Goal: Information Seeking & Learning: Learn about a topic

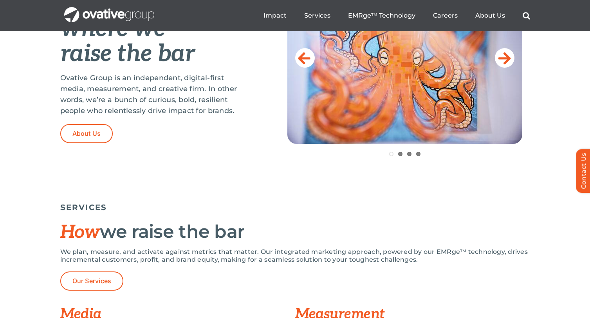
scroll to position [292, 0]
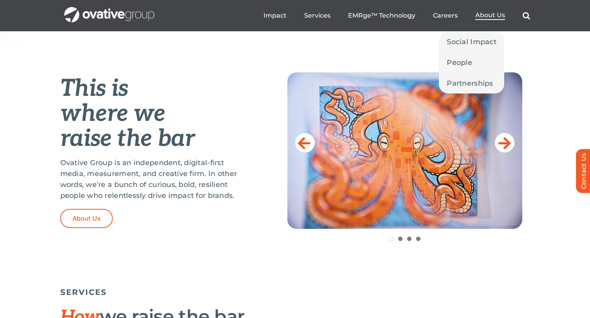
click at [494, 17] on span "About Us" at bounding box center [490, 15] width 30 height 8
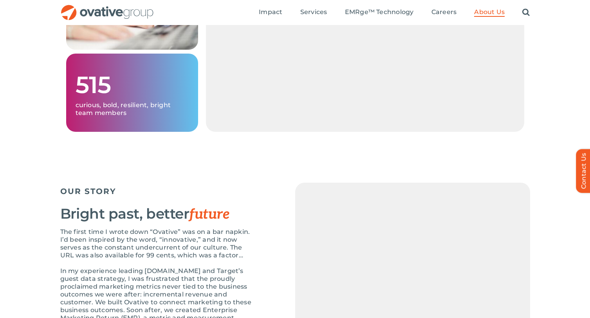
scroll to position [466, 0]
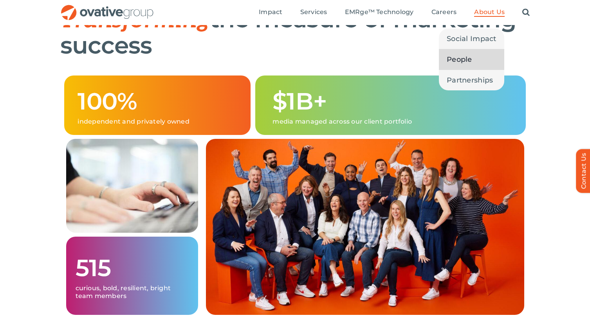
click at [477, 64] on link "People" at bounding box center [471, 59] width 65 height 20
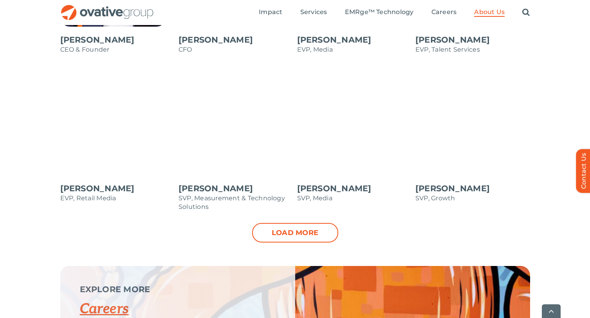
scroll to position [797, 0]
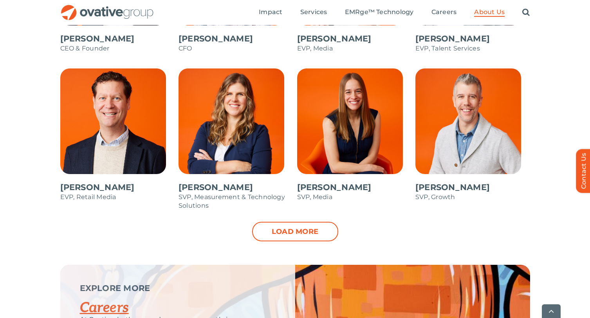
click at [302, 234] on link "Load more" at bounding box center [295, 232] width 86 height 20
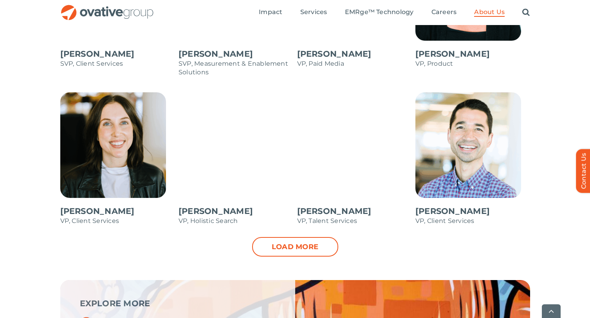
scroll to position [1093, 0]
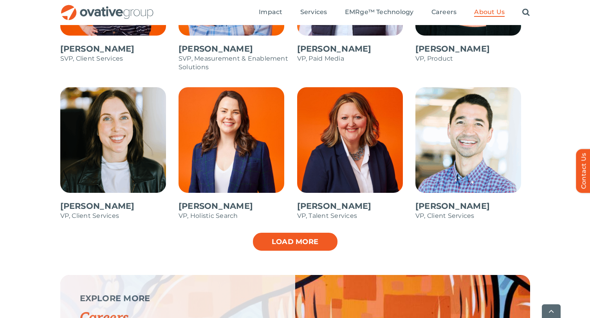
click at [309, 245] on link "Load more" at bounding box center [295, 242] width 86 height 20
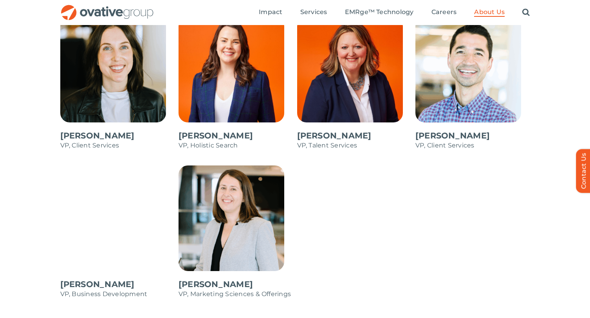
scroll to position [1158, 0]
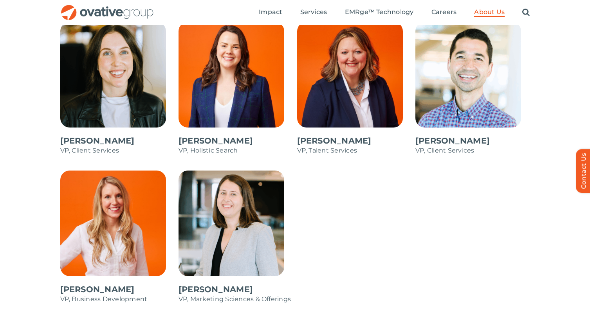
click at [240, 143] on span at bounding box center [236, 92] width 115 height 141
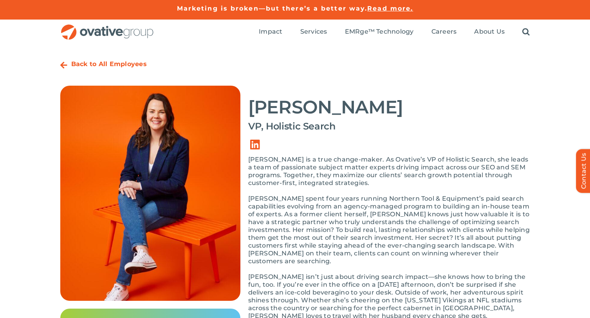
drag, startPoint x: 410, startPoint y: 108, endPoint x: 244, endPoint y: 108, distance: 166.0
click at [244, 108] on div "Back to All Employees Ericka Strickland VP, Holistic Search "Every day, I look …" at bounding box center [295, 211] width 470 height 311
copy div ""Every day, I look for opportunities to help us fearlessly unlock potential. It…"
click at [257, 146] on link "Link to https://www.linkedin.com/in/erickastrickland/" at bounding box center [255, 145] width 22 height 22
